Goal: Task Accomplishment & Management: Manage account settings

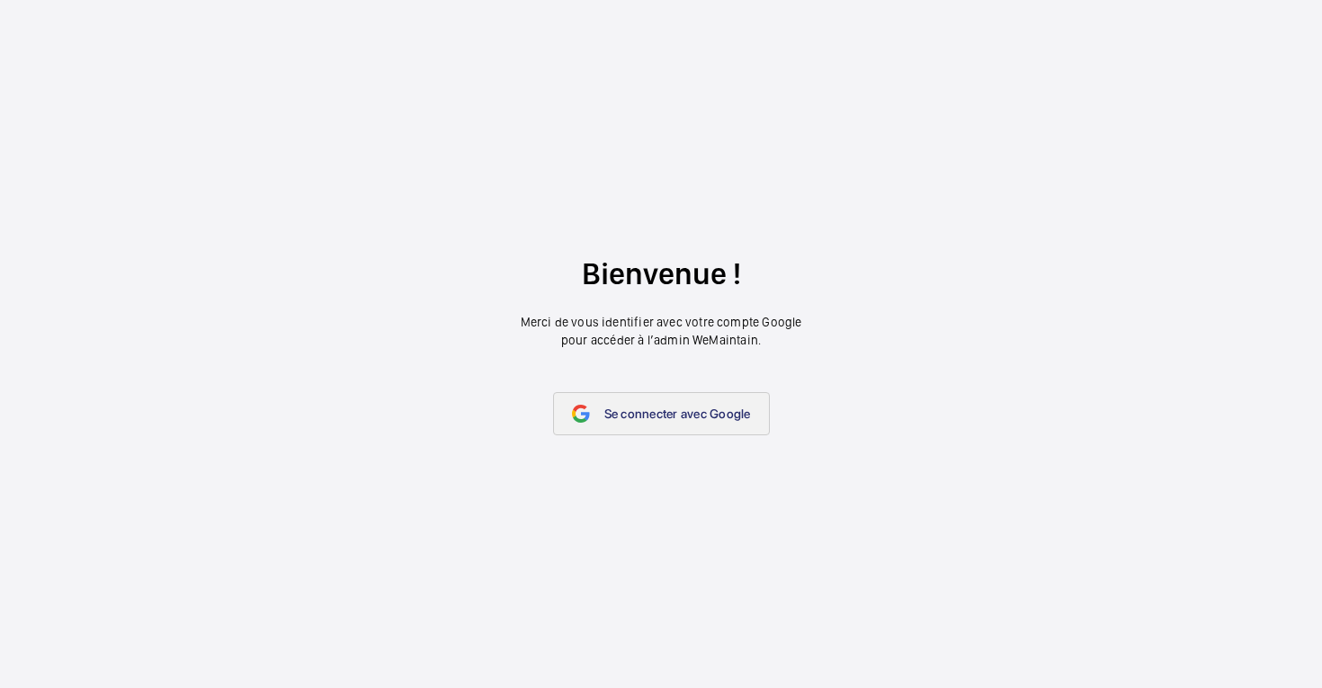
click at [645, 425] on link "Se connecter avec Google" at bounding box center [661, 413] width 217 height 43
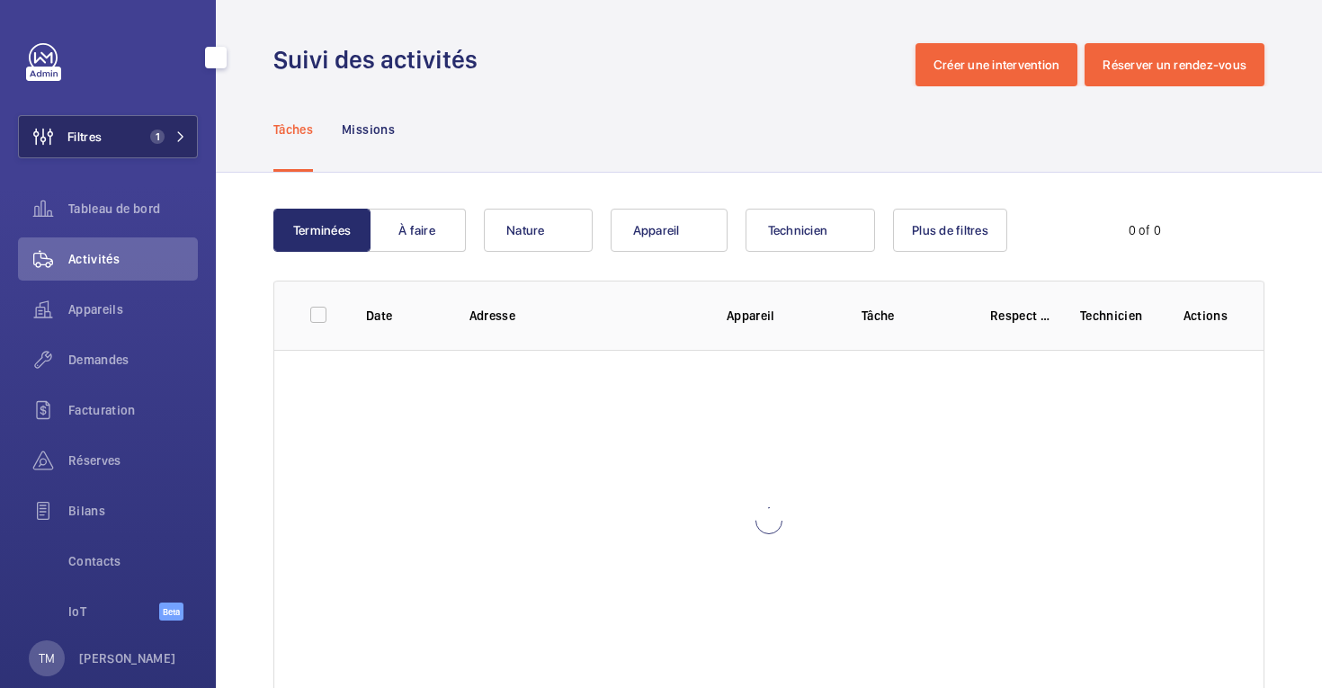
click at [100, 136] on span "Filtres" at bounding box center [84, 137] width 34 height 18
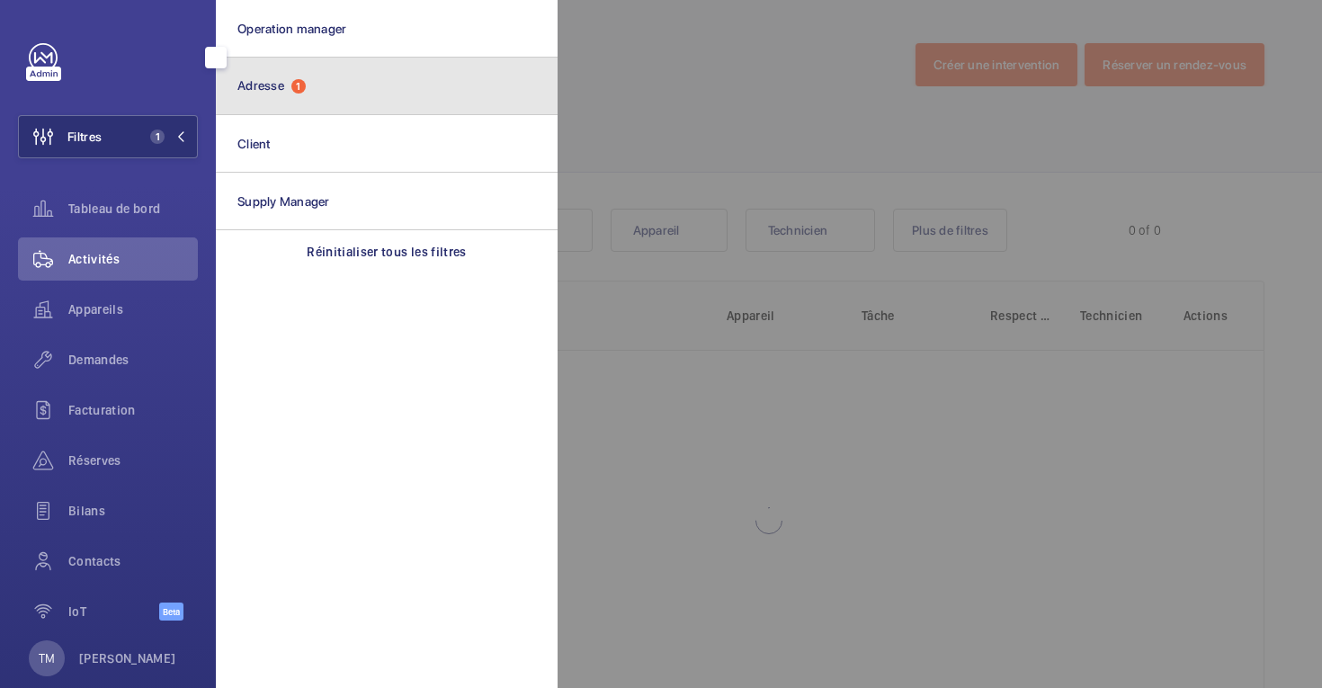
click at [319, 82] on button "Adresse 1" at bounding box center [387, 87] width 342 height 58
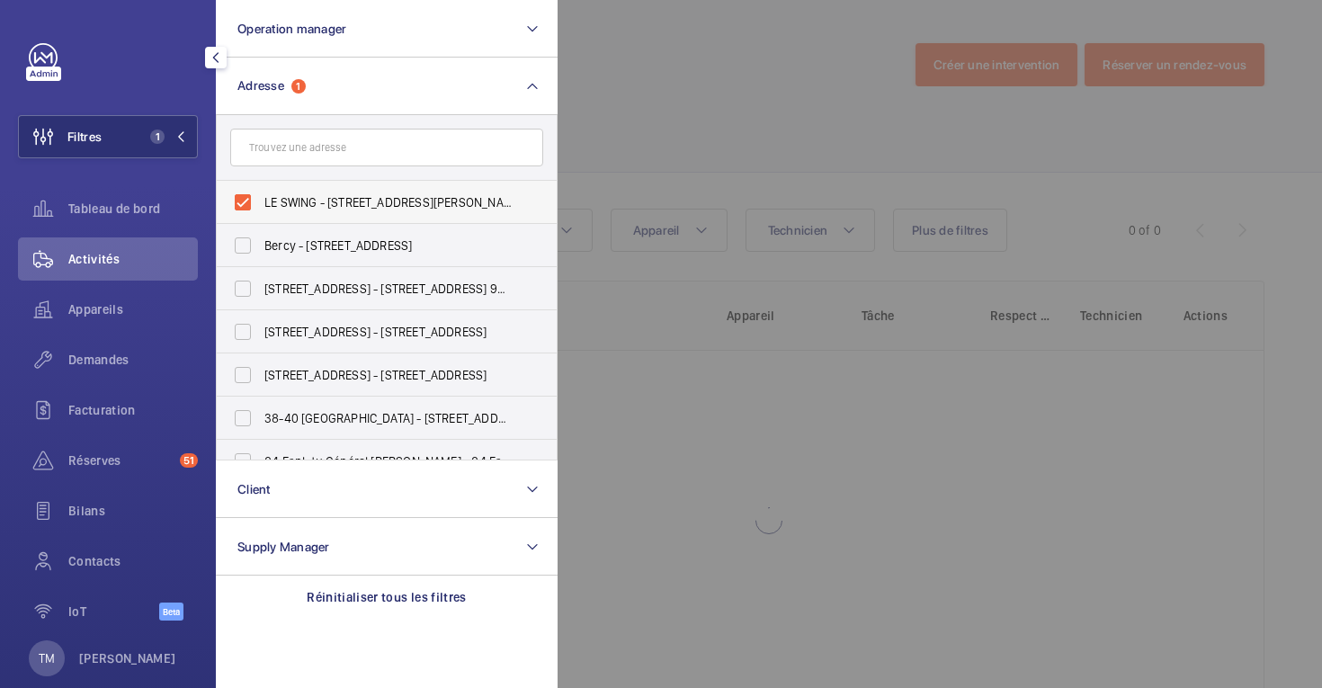
click at [238, 202] on label "LE SWING - [STREET_ADDRESS][PERSON_NAME]" at bounding box center [373, 202] width 313 height 43
click at [238, 202] on input "LE SWING - [STREET_ADDRESS][PERSON_NAME]" at bounding box center [243, 202] width 36 height 36
checkbox input "false"
click at [273, 152] on input "text" at bounding box center [386, 148] width 313 height 38
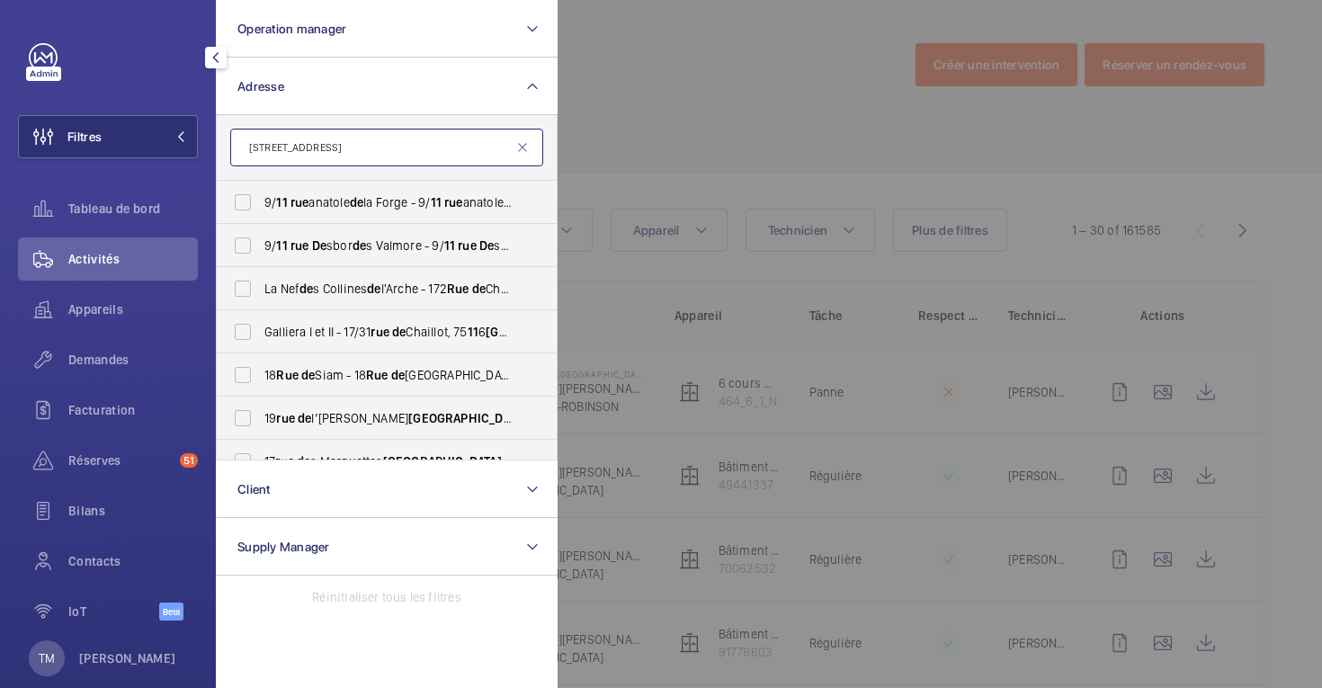
type input "[STREET_ADDRESS]"
click at [340, 150] on input "[STREET_ADDRESS]" at bounding box center [386, 148] width 313 height 38
drag, startPoint x: 341, startPoint y: 140, endPoint x: 188, endPoint y: 139, distance: 152.9
click at [188, 139] on wm-front-sidebar-menu-filter "Filtres Operation manager Adresse [STREET_ADDRESS] - [STREET_ADDRESS][GEOGRAPHI…" at bounding box center [108, 136] width 180 height 43
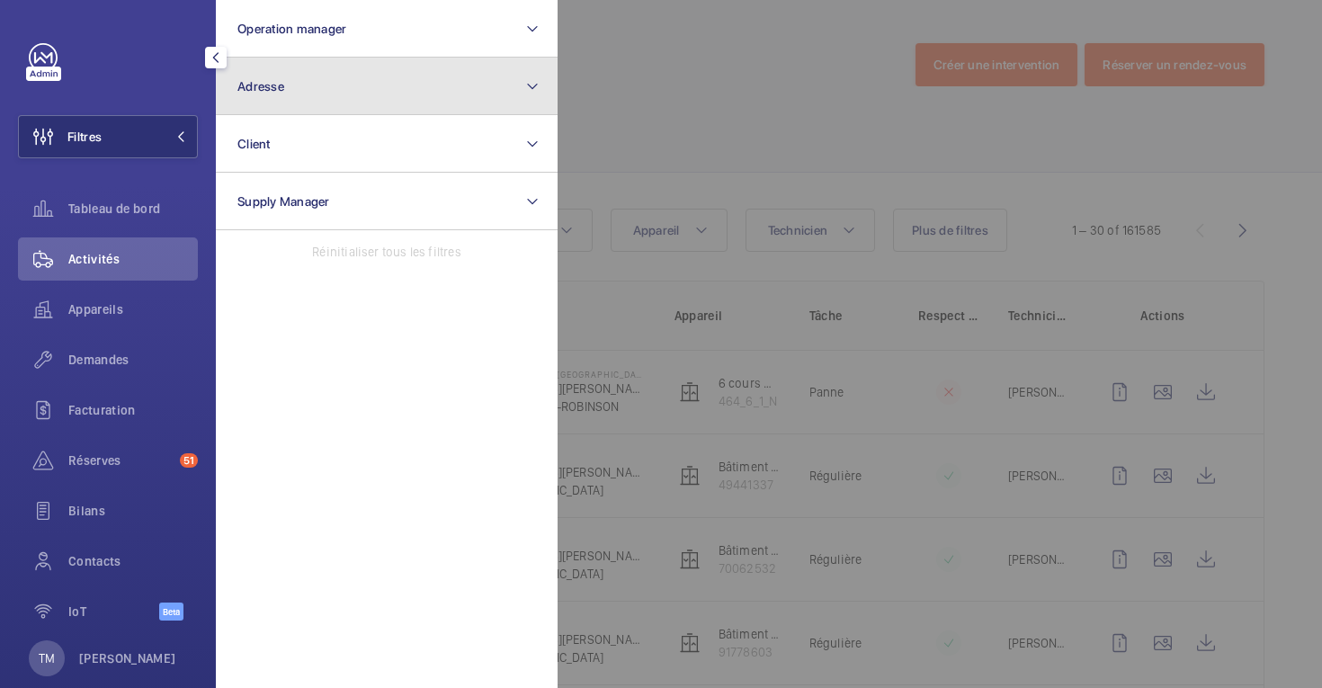
click at [349, 68] on button "Adresse" at bounding box center [387, 87] width 342 height 58
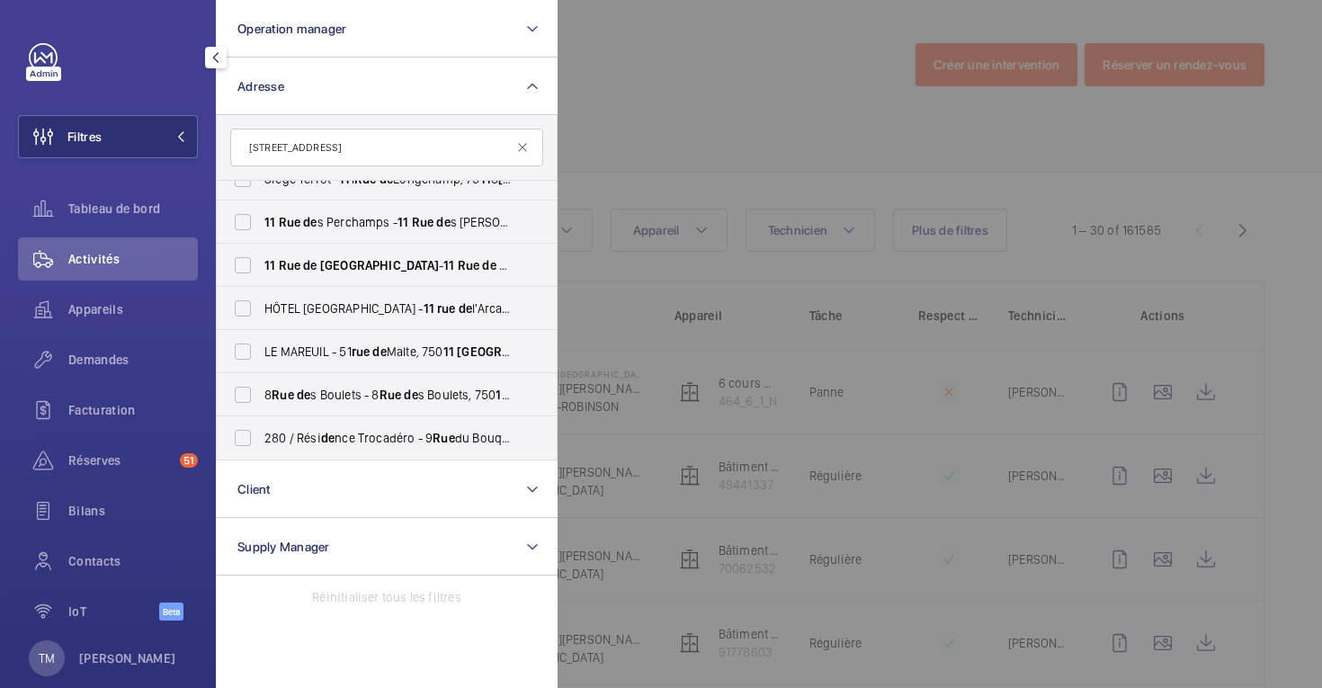
scroll to position [1189, 0]
type input "[STREET_ADDRESS]"
click at [252, 261] on label "[STREET_ADDRESS][GEOGRAPHIC_DATA][STREET_ADDRESS]" at bounding box center [373, 265] width 313 height 43
click at [252, 261] on input "[STREET_ADDRESS][GEOGRAPHIC_DATA][STREET_ADDRESS]" at bounding box center [243, 265] width 36 height 36
checkbox input "true"
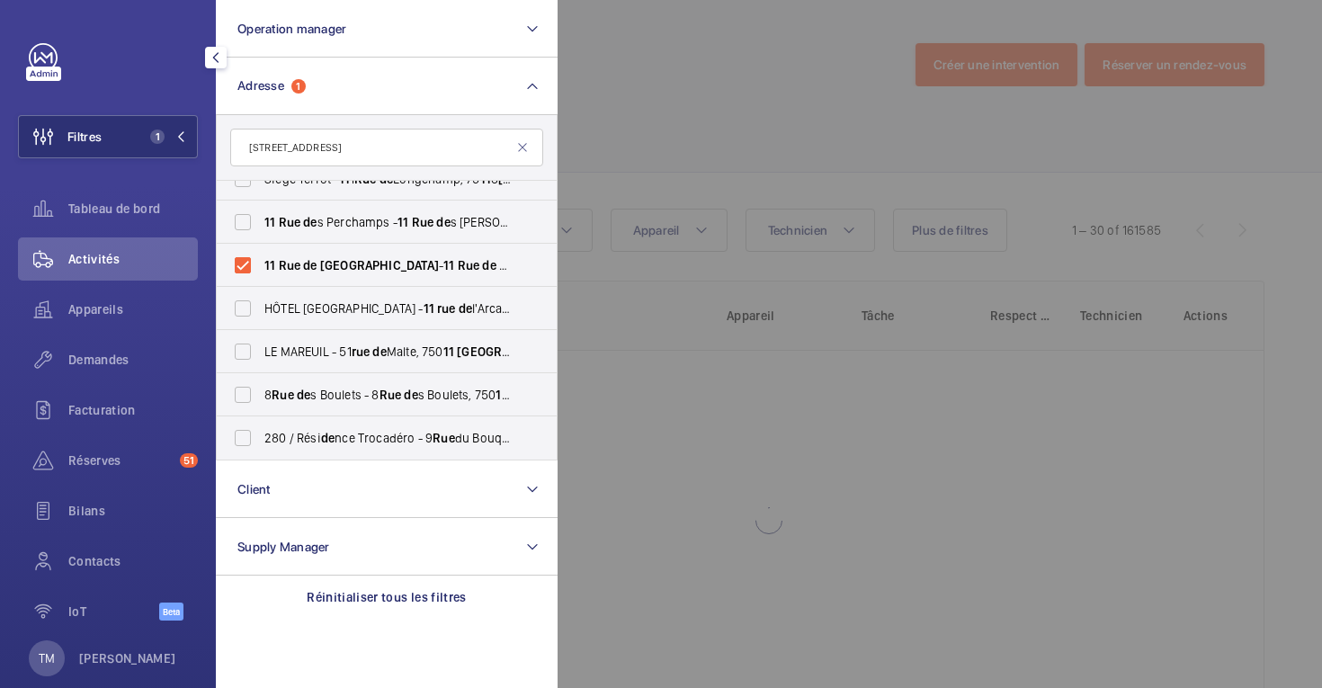
click at [768, 91] on div at bounding box center [1219, 344] width 1322 height 688
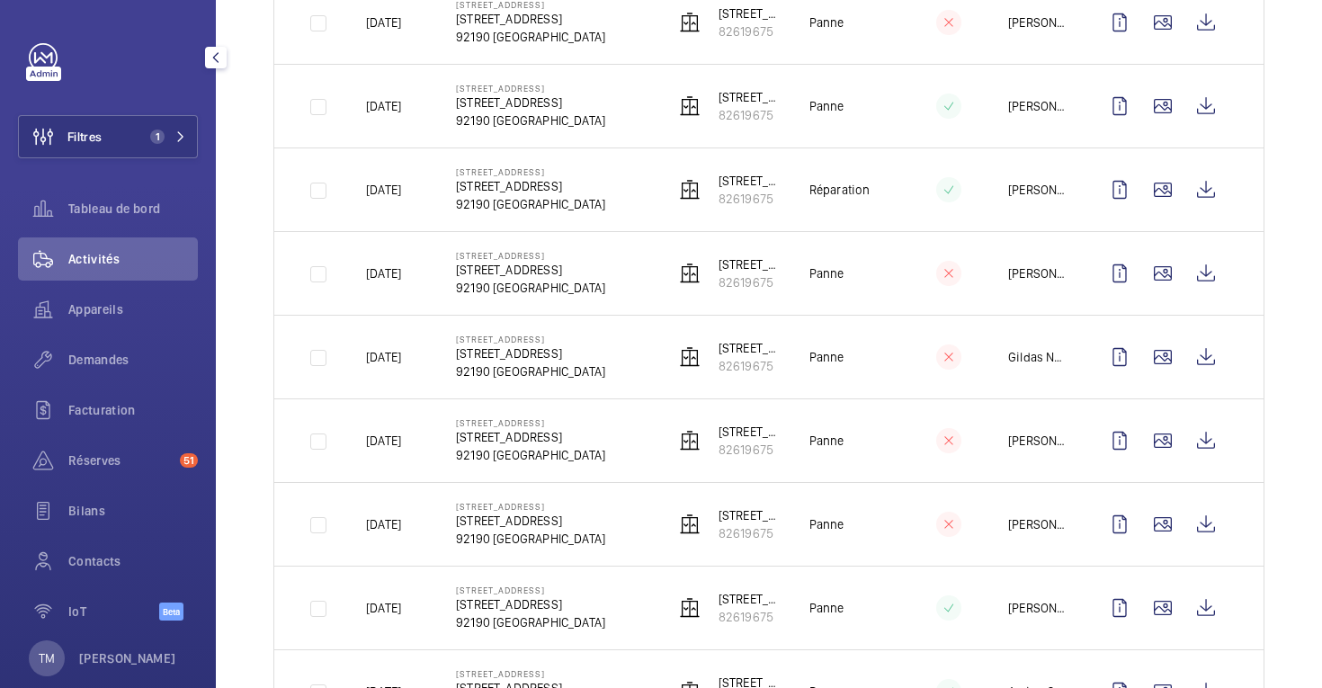
scroll to position [339, 0]
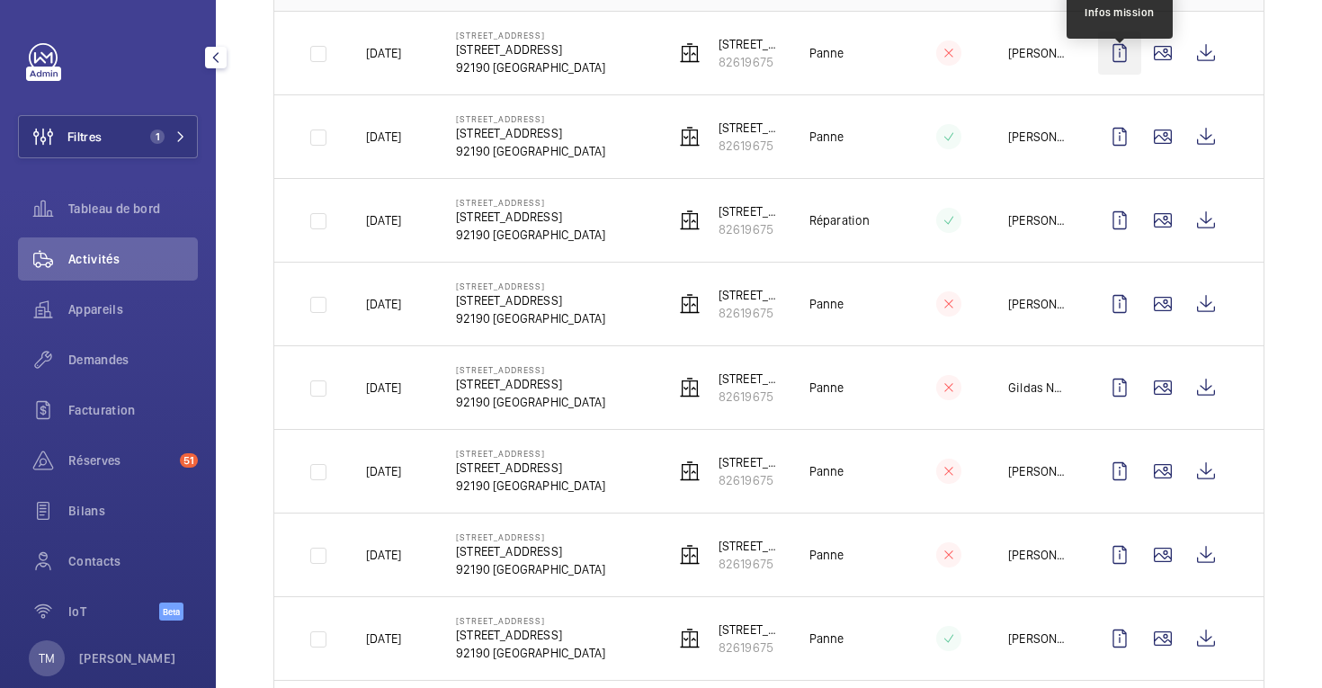
click at [1122, 49] on wm-front-icon-button at bounding box center [1119, 52] width 43 height 43
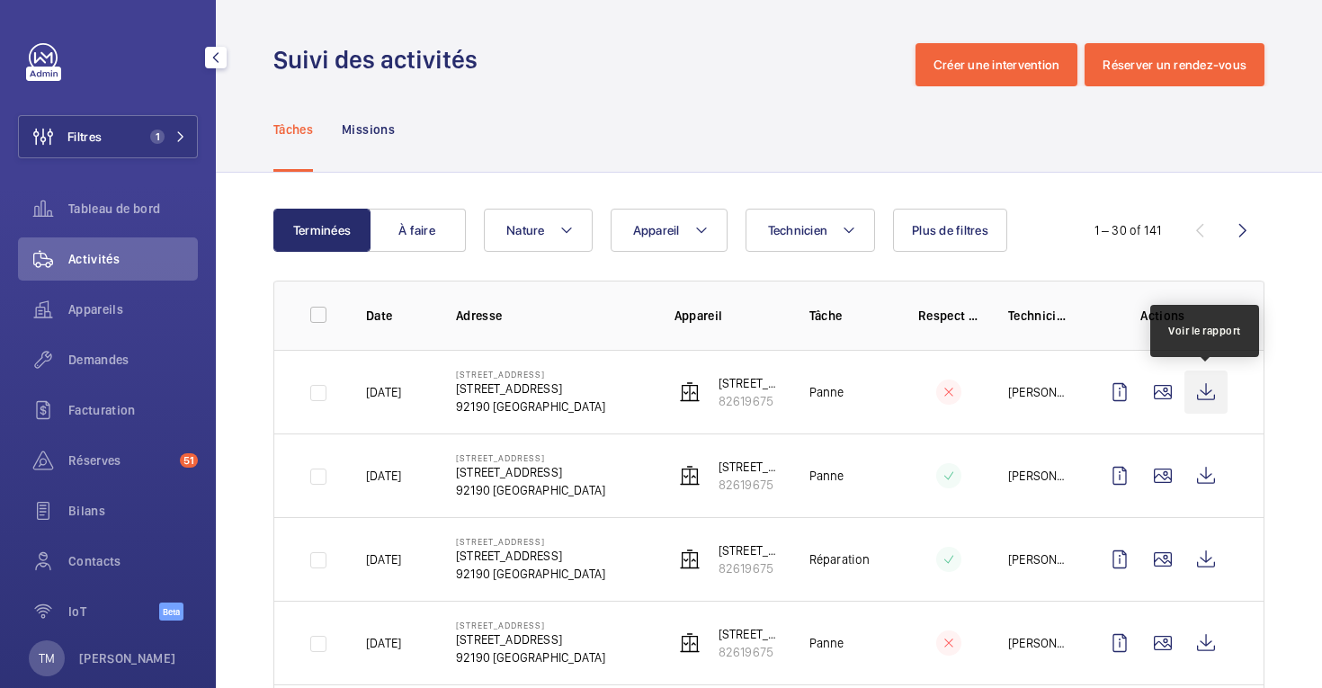
click at [1203, 394] on wm-front-icon-button at bounding box center [1206, 392] width 43 height 43
